Goal: Task Accomplishment & Management: Manage account settings

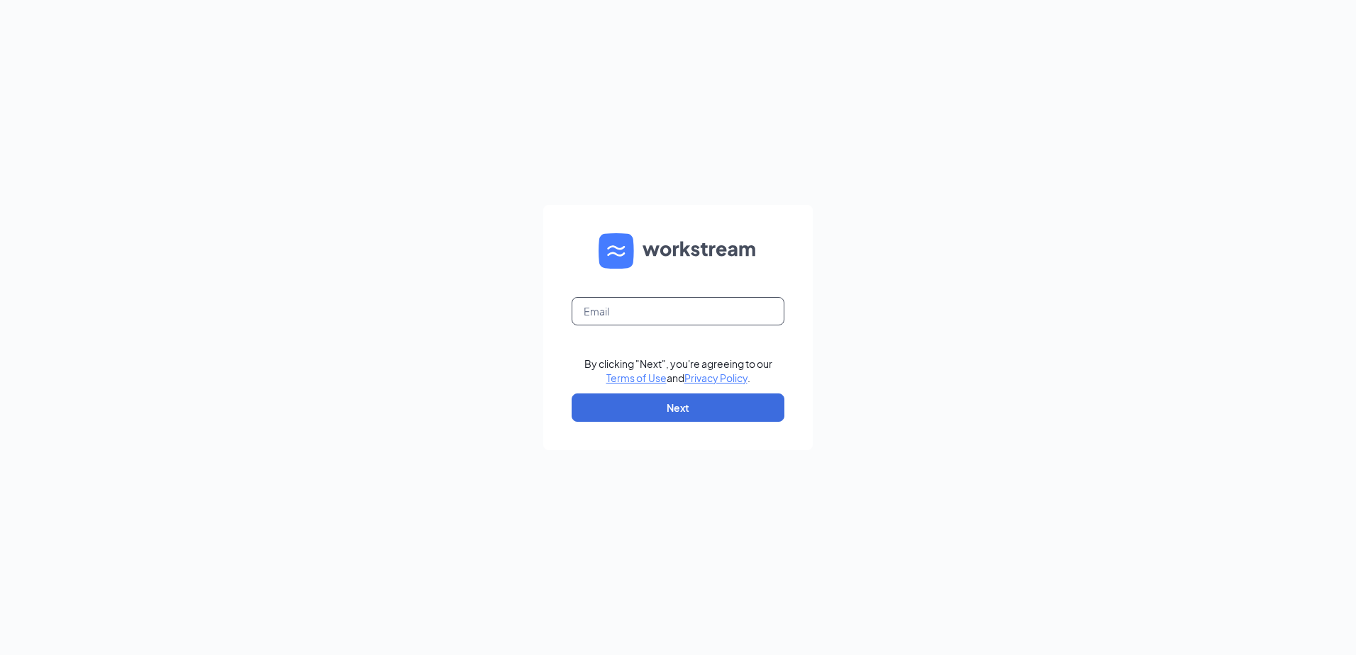
click at [612, 303] on input "text" at bounding box center [677, 311] width 213 height 28
type input "[EMAIL_ADDRESS][DOMAIN_NAME]"
click at [647, 398] on button "Next" at bounding box center [677, 407] width 213 height 28
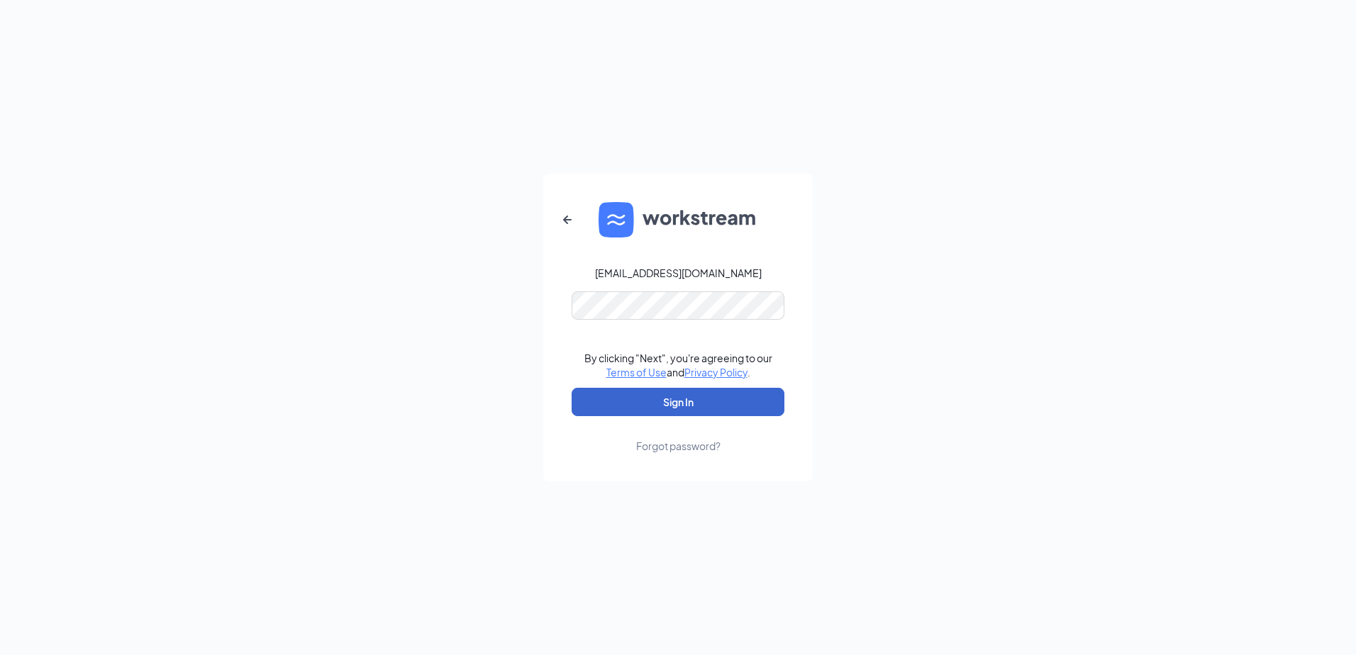
click at [647, 398] on button "Sign In" at bounding box center [677, 402] width 213 height 28
